Goal: Communication & Community: Answer question/provide support

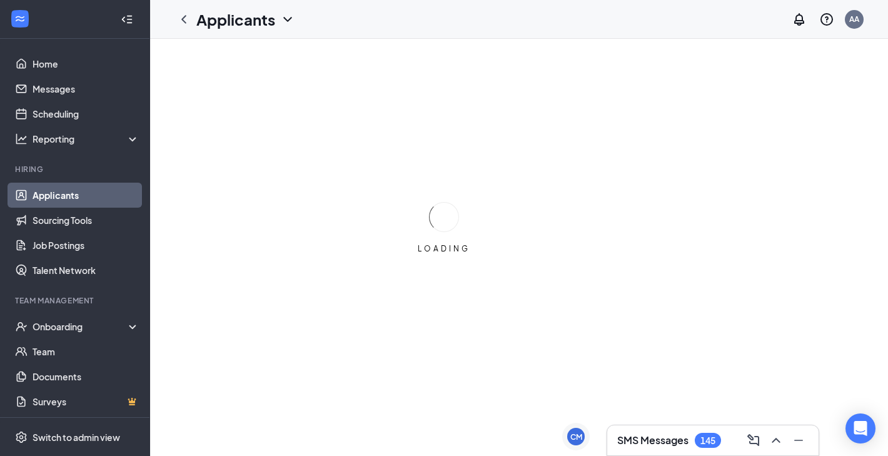
click at [645, 440] on h3 "SMS Messages" at bounding box center [653, 441] width 71 height 14
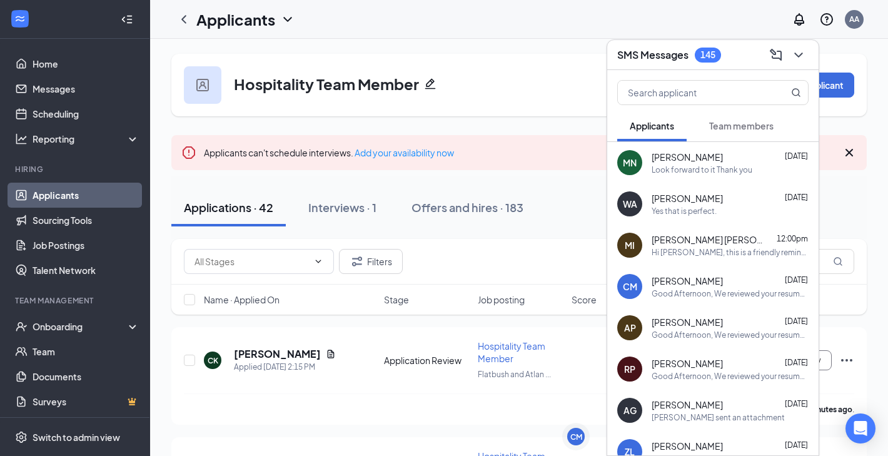
click at [803, 52] on icon "ChevronDown" at bounding box center [799, 55] width 15 height 15
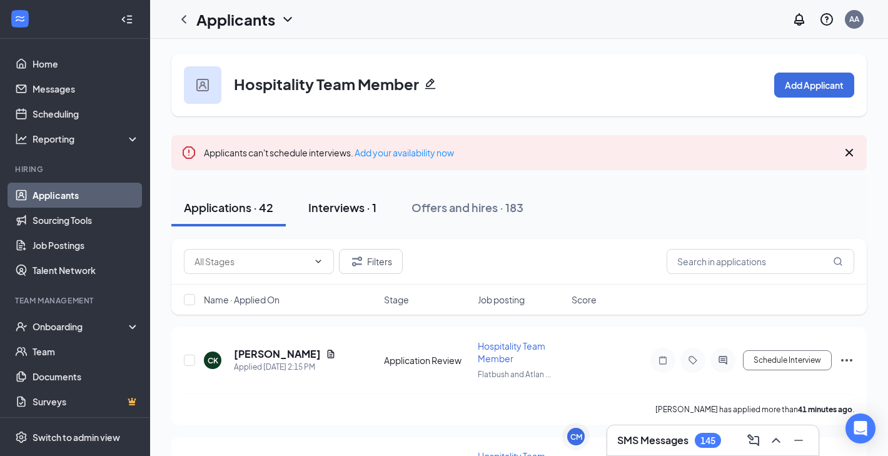
click at [356, 212] on div "Interviews · 1" at bounding box center [342, 208] width 68 height 16
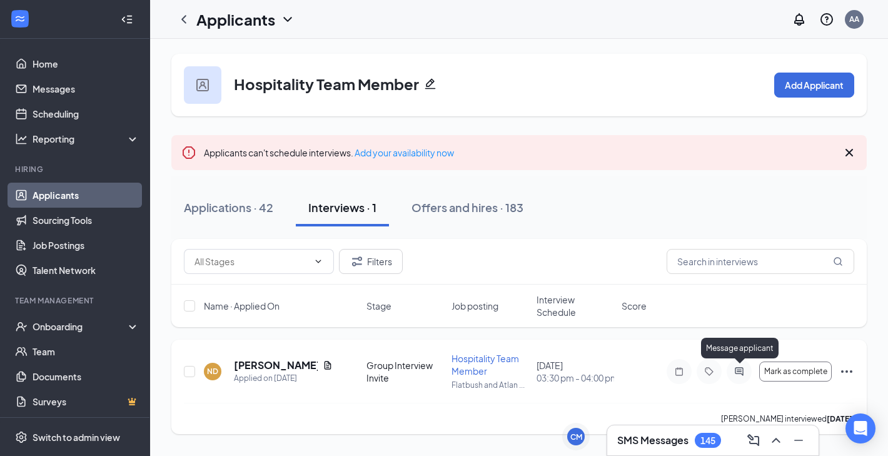
click at [735, 370] on icon "ActiveChat" at bounding box center [739, 372] width 15 height 10
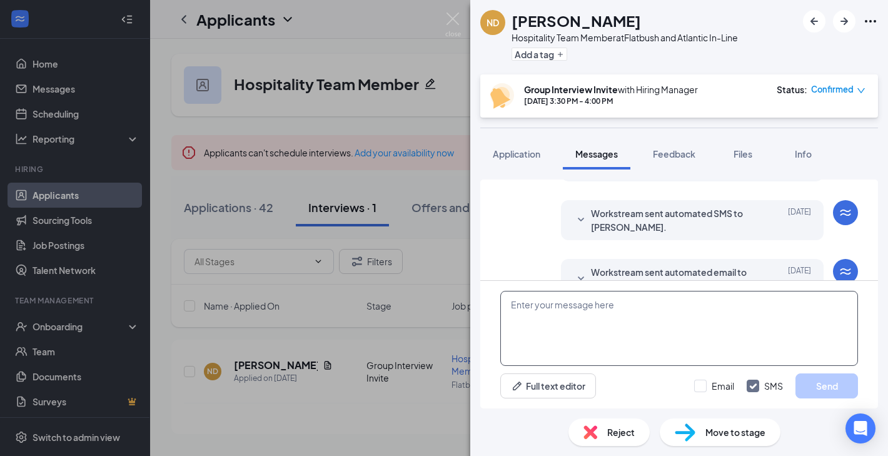
click at [559, 328] on textarea at bounding box center [680, 328] width 358 height 75
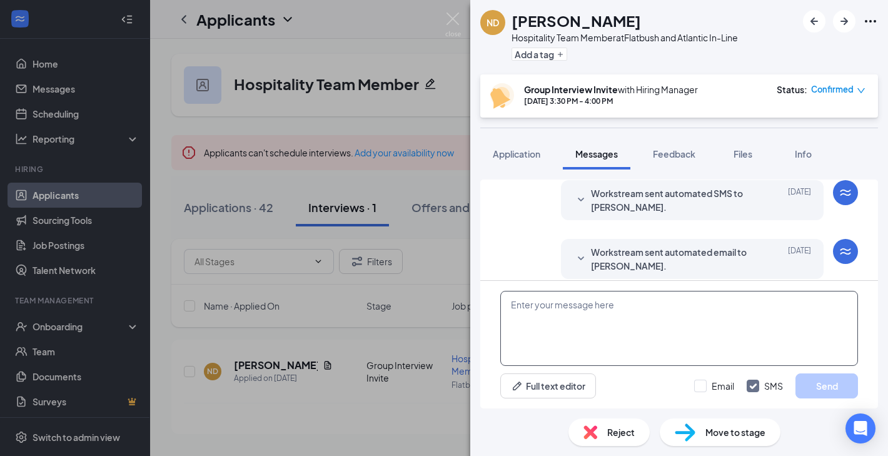
scroll to position [365, 0]
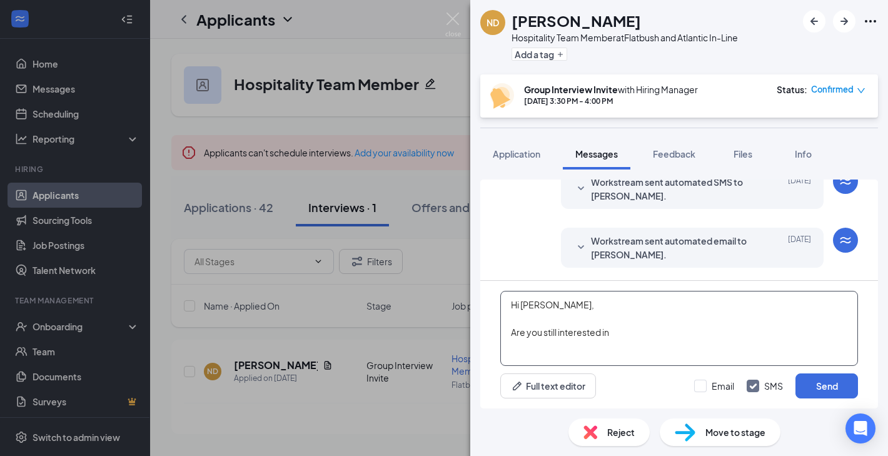
type textarea "Hi [PERSON_NAME], Are you still interested in"
drag, startPoint x: 509, startPoint y: 302, endPoint x: 613, endPoint y: 340, distance: 110.9
click at [613, 340] on textarea "Hi [PERSON_NAME], Are you still interested in" at bounding box center [680, 328] width 358 height 75
